Goal: Task Accomplishment & Management: Manage account settings

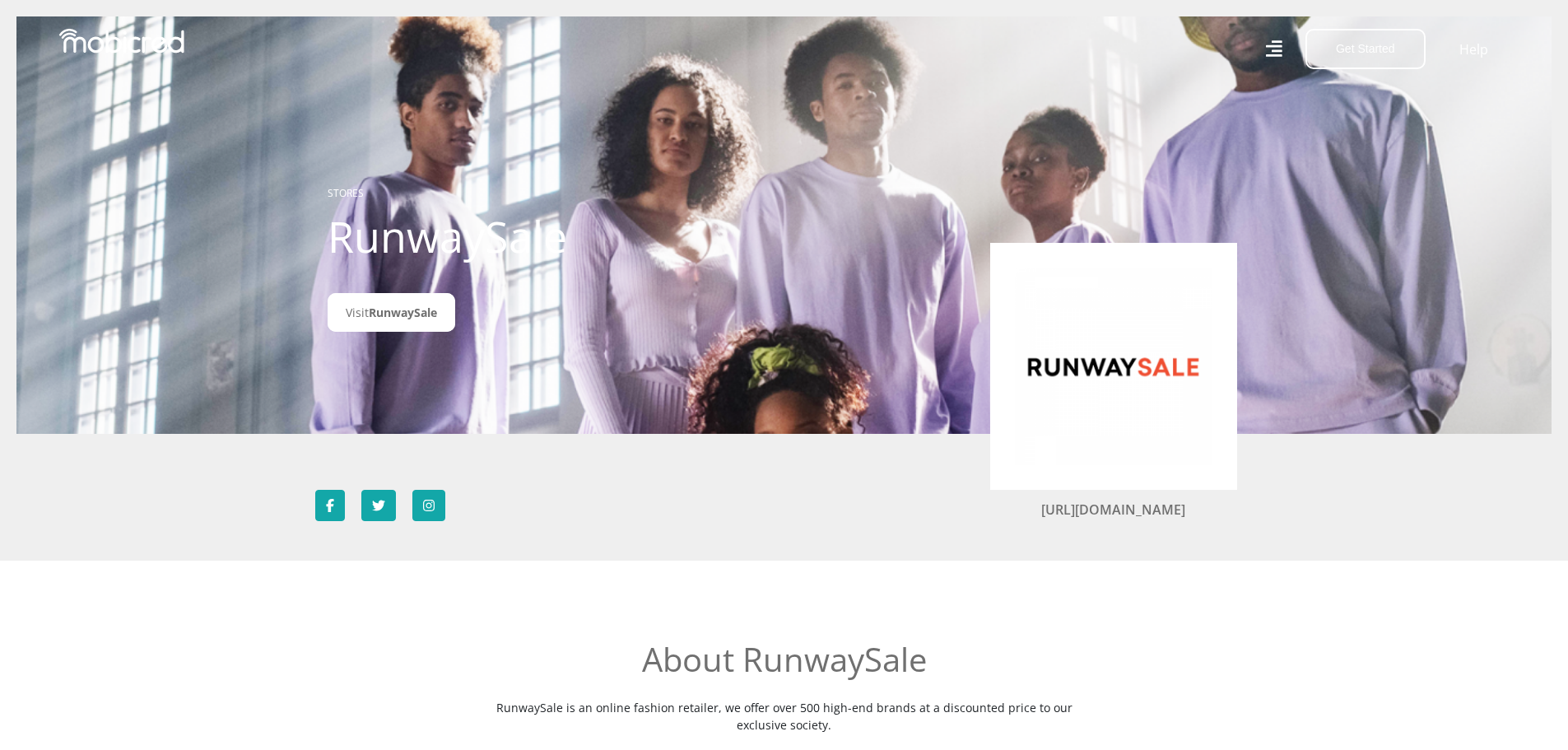
click at [164, 40] on img at bounding box center [121, 40] width 125 height 25
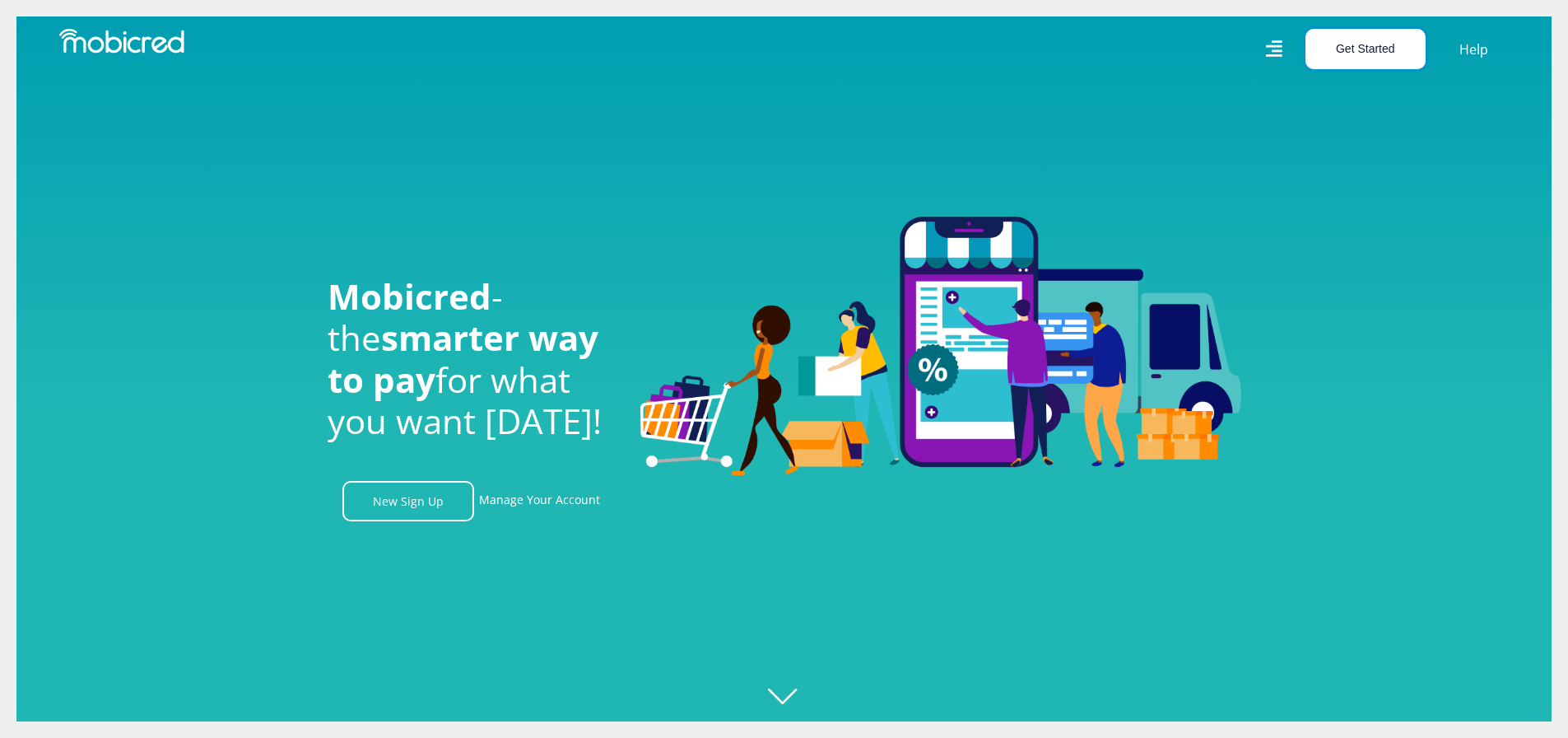
click at [1351, 45] on button "Get Started" at bounding box center [1366, 48] width 120 height 40
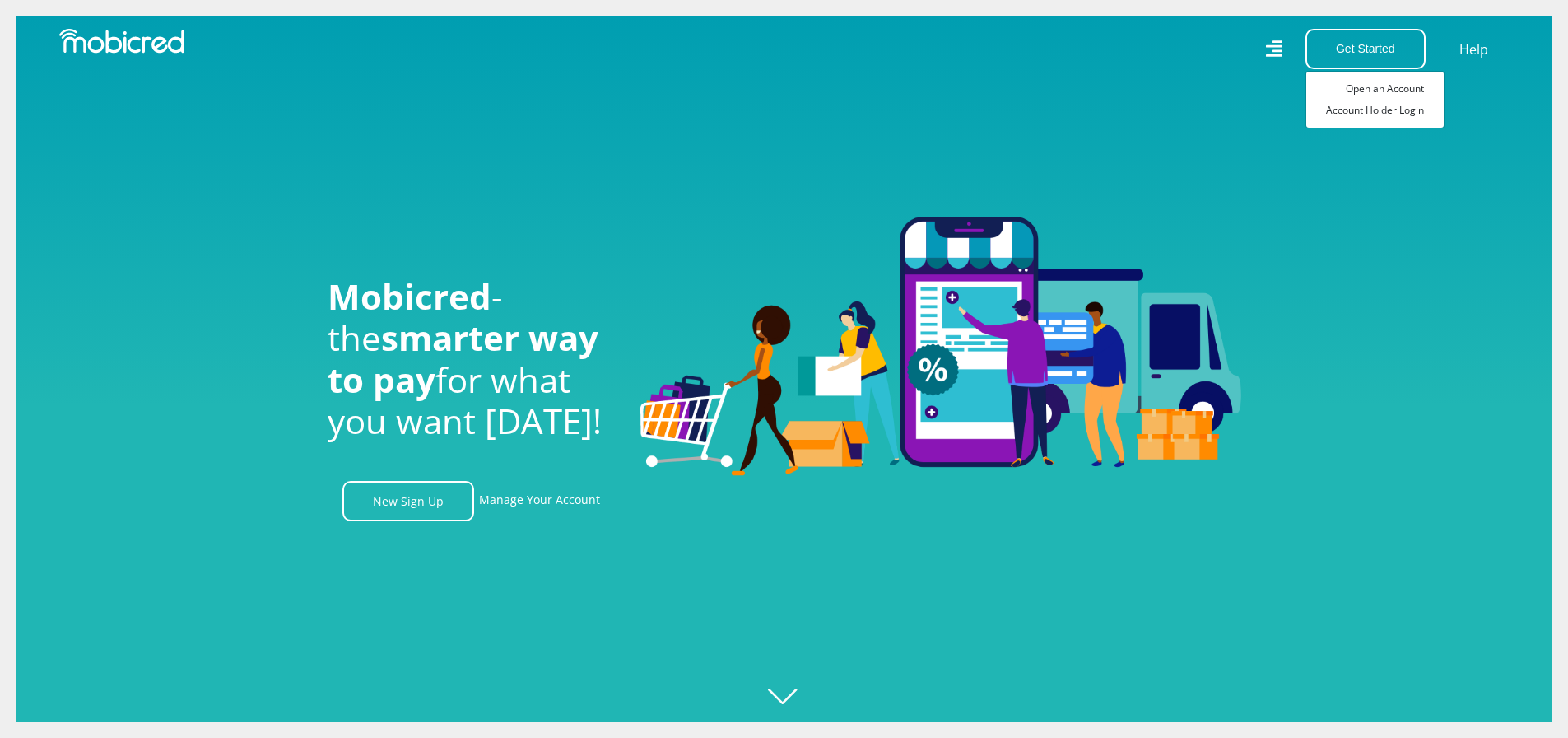
click at [1277, 58] on icon at bounding box center [1273, 49] width 16 height 24
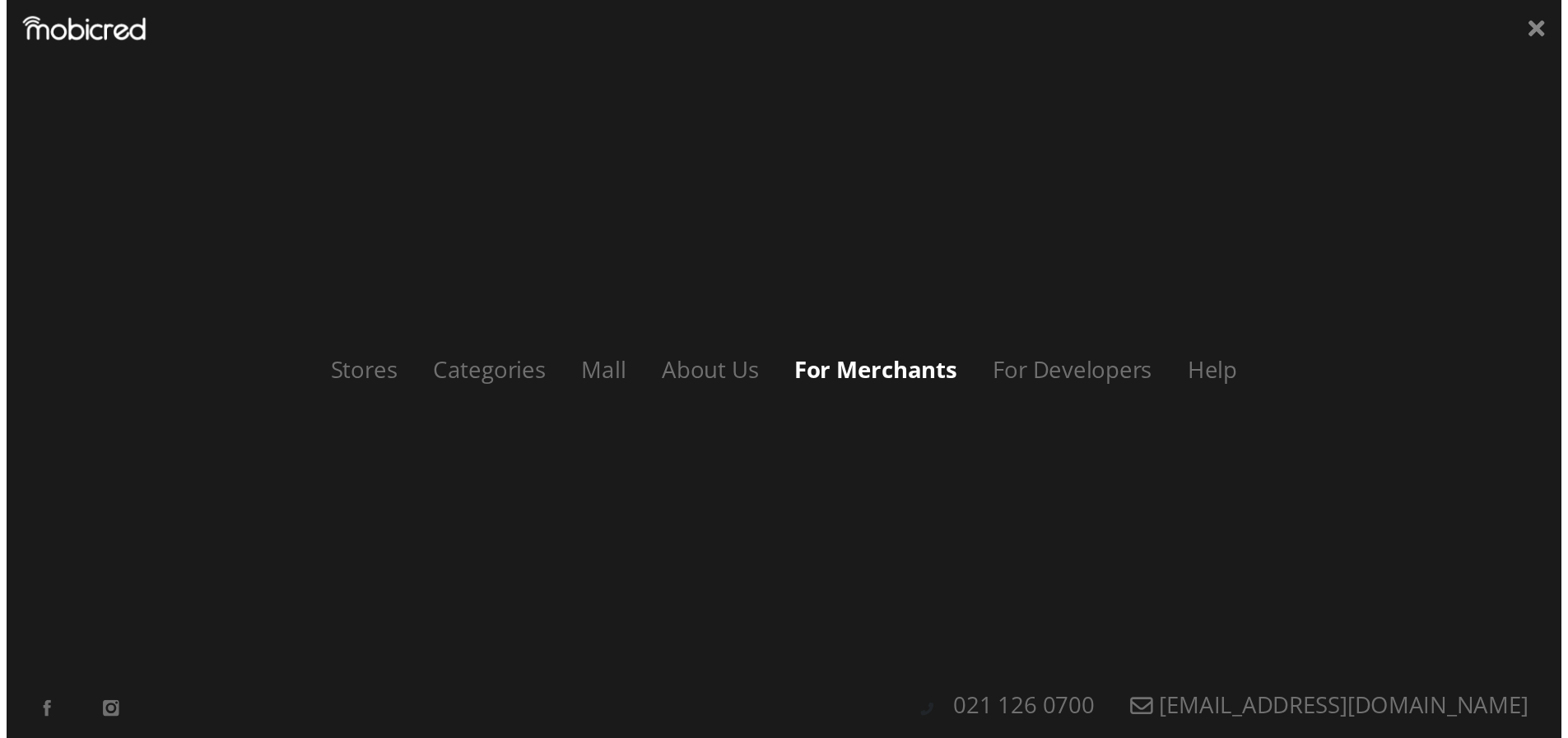
scroll to position [0, 1173]
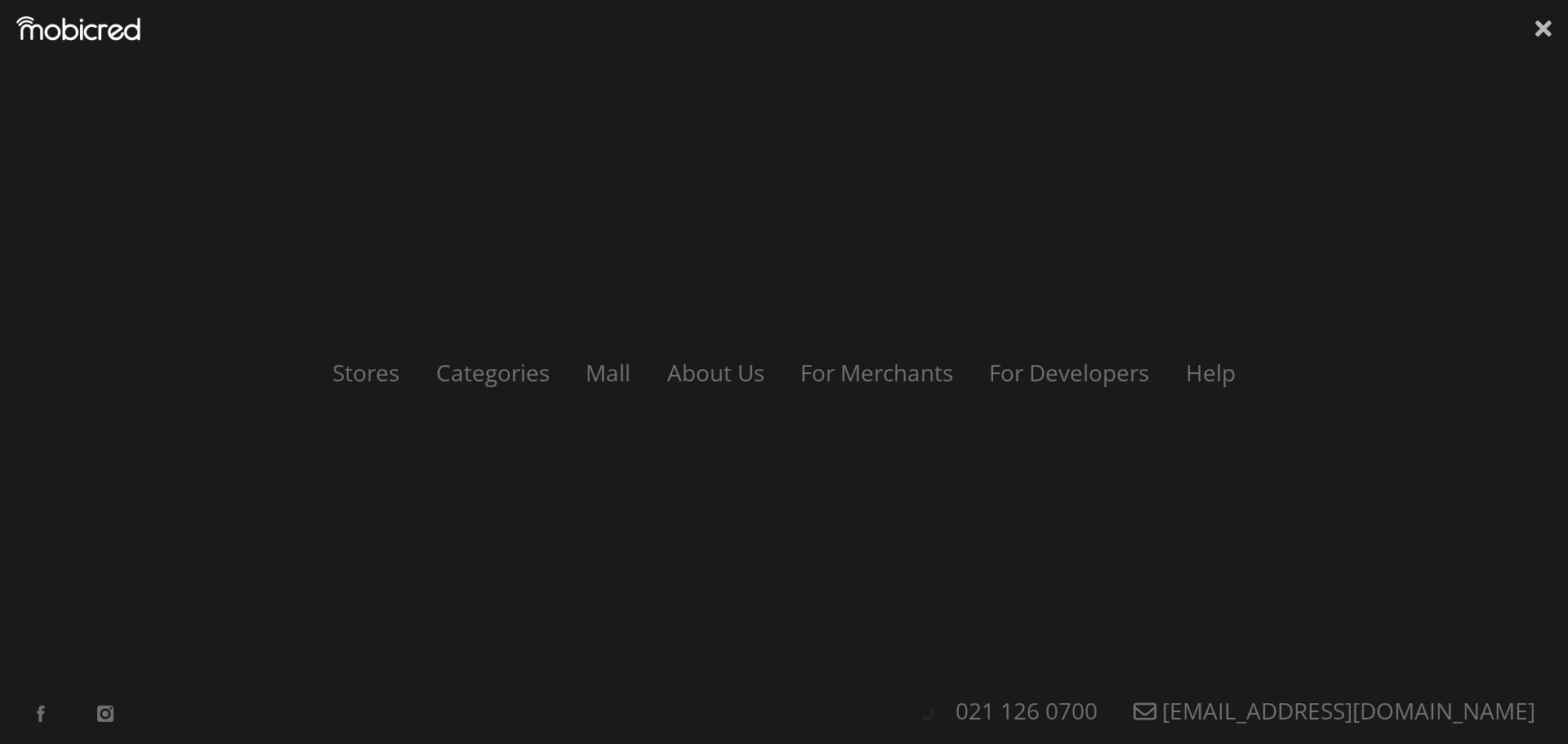
click at [1542, 28] on icon at bounding box center [1542, 28] width 16 height 16
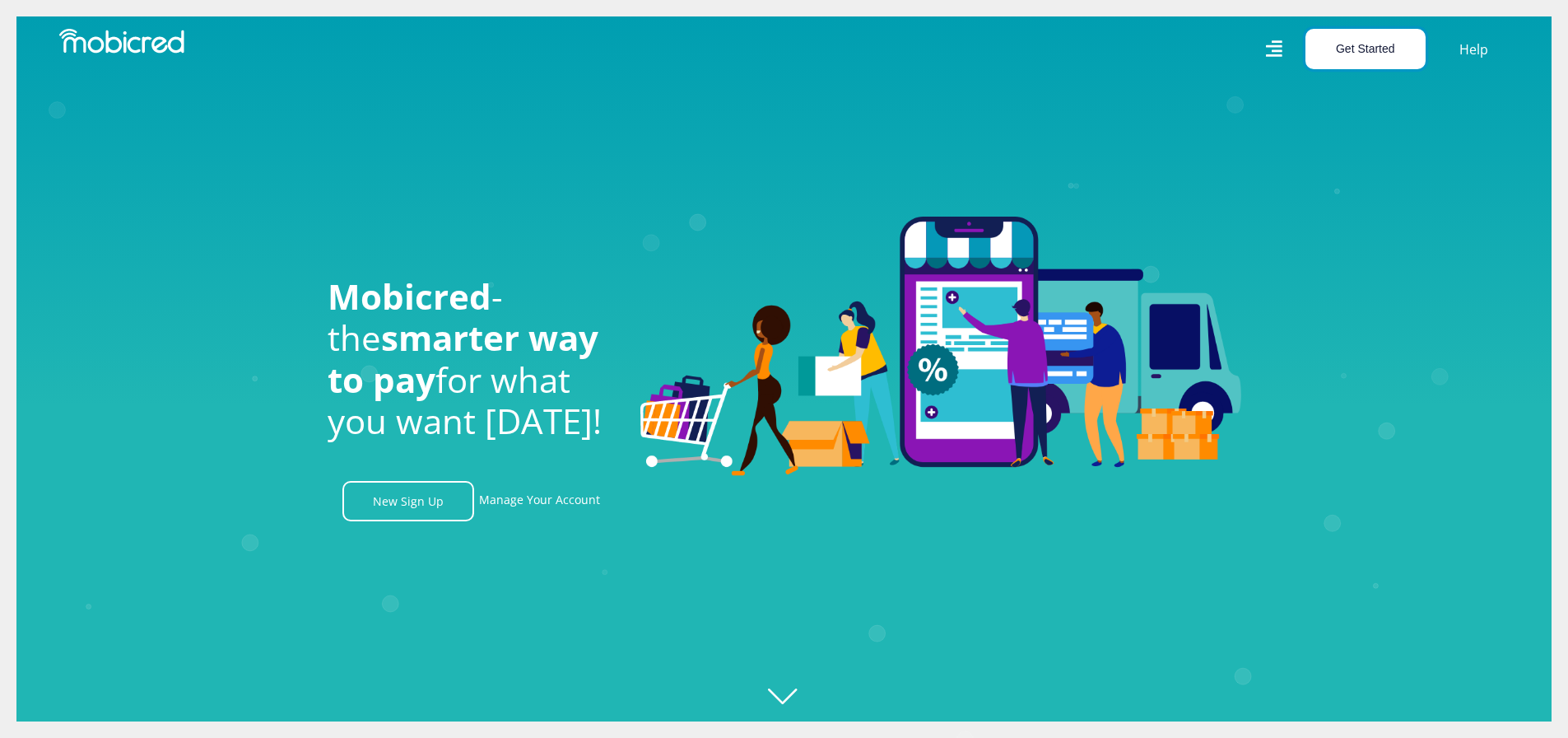
click at [1390, 48] on button "Get Started" at bounding box center [1366, 48] width 120 height 40
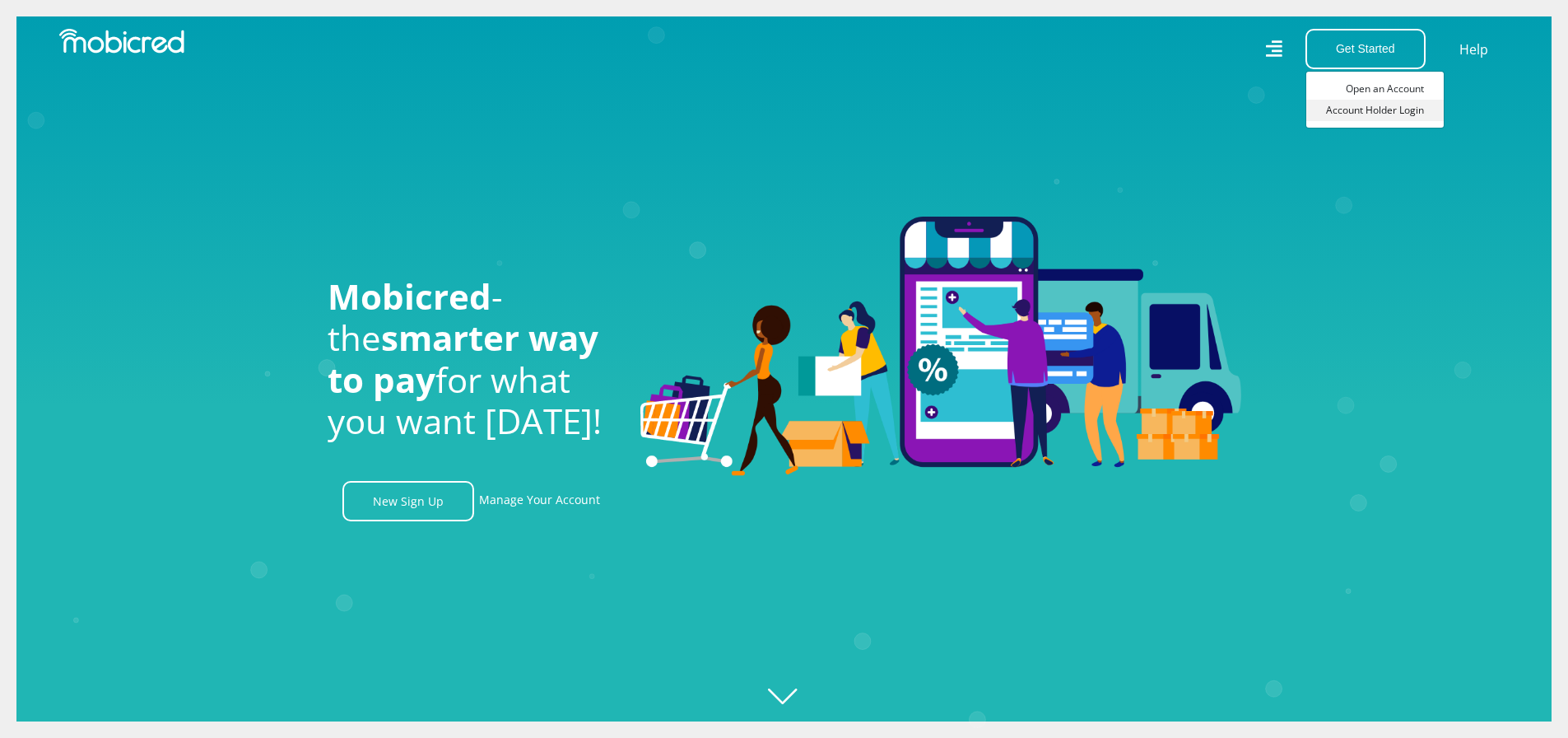
click at [1376, 112] on link "Account Holder Login" at bounding box center [1375, 110] width 138 height 22
